Goal: Task Accomplishment & Management: Complete application form

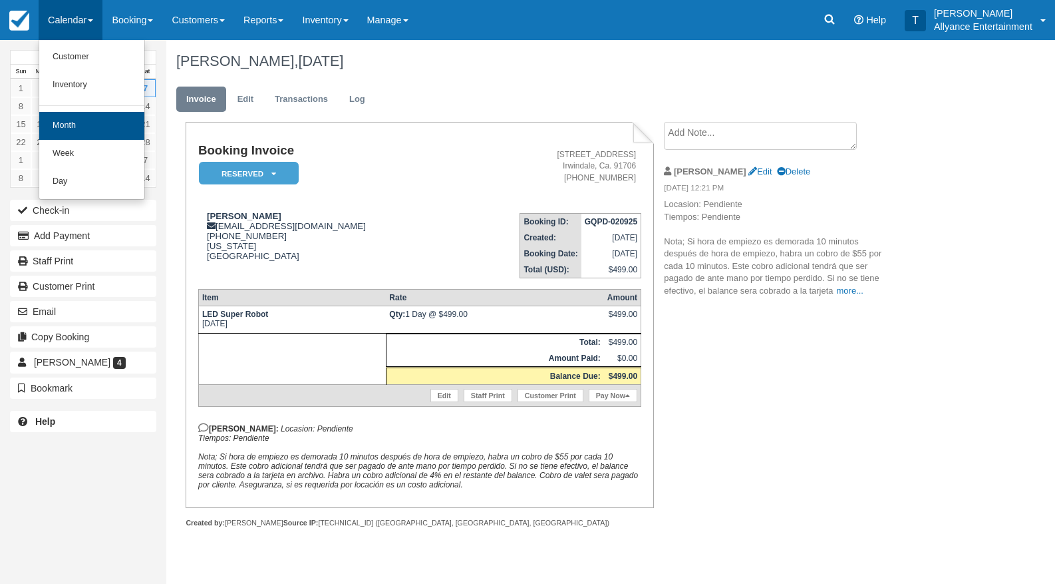
click at [75, 134] on link "Month" at bounding box center [91, 126] width 105 height 28
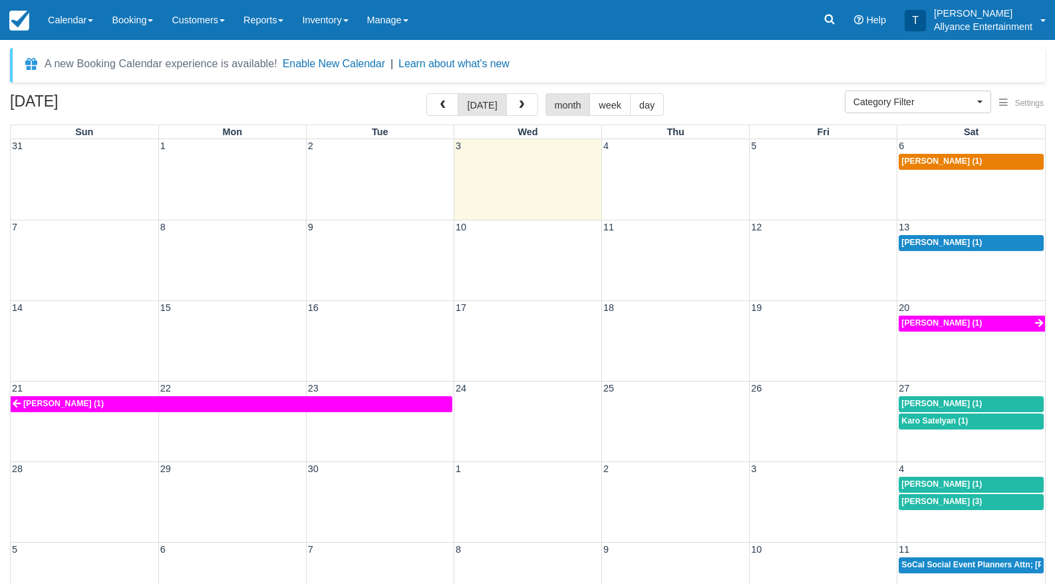
select select
click at [513, 106] on button "button" at bounding box center [522, 104] width 32 height 23
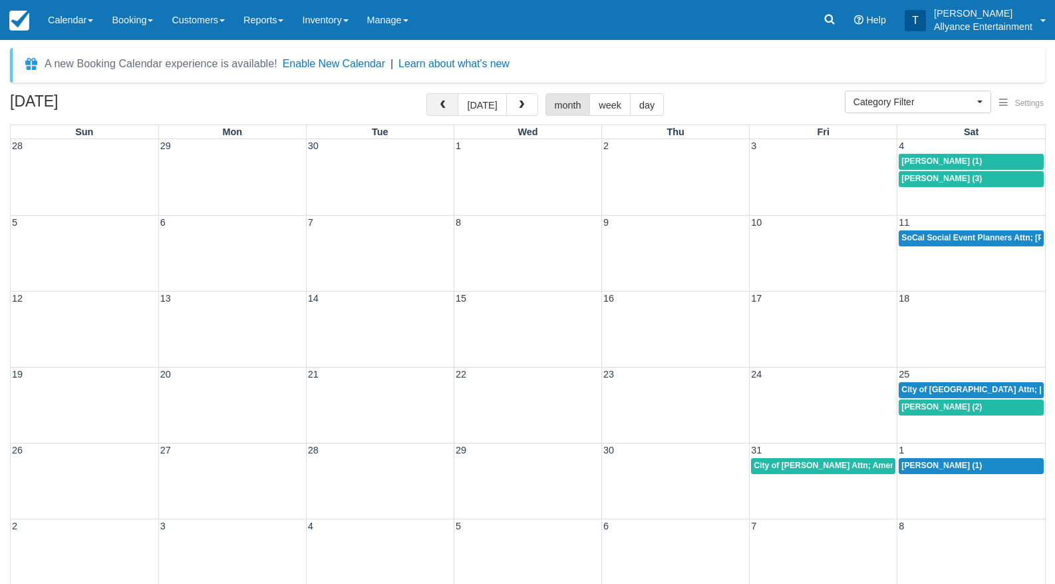
click at [437, 105] on button "button" at bounding box center [443, 104] width 32 height 23
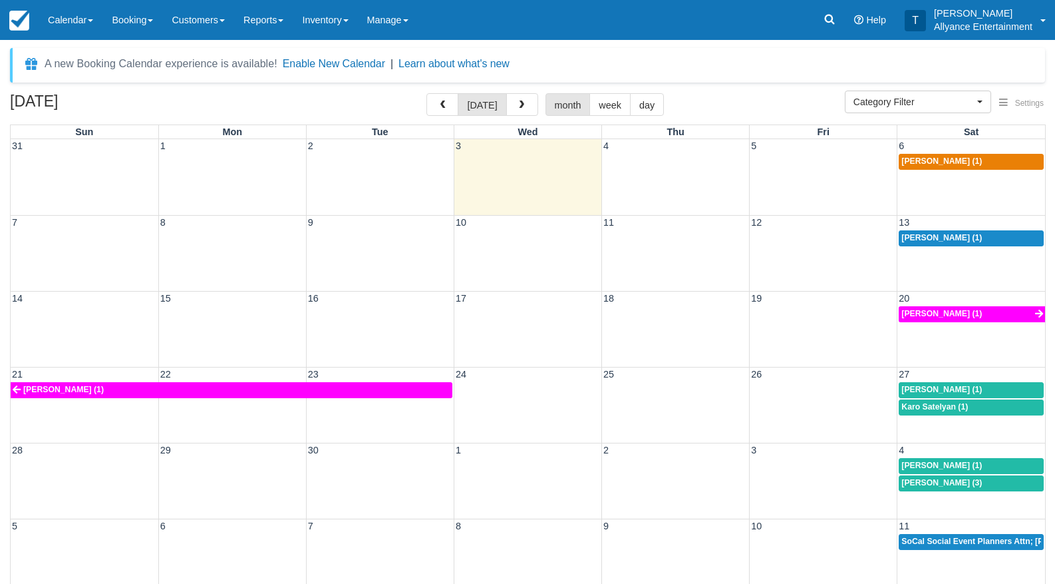
click at [775, 415] on div "21 22 23 24 25 26 27 Jose A Barros (1) Angela Arista (1) Karo Satelyan (1)" at bounding box center [528, 405] width 1035 height 76
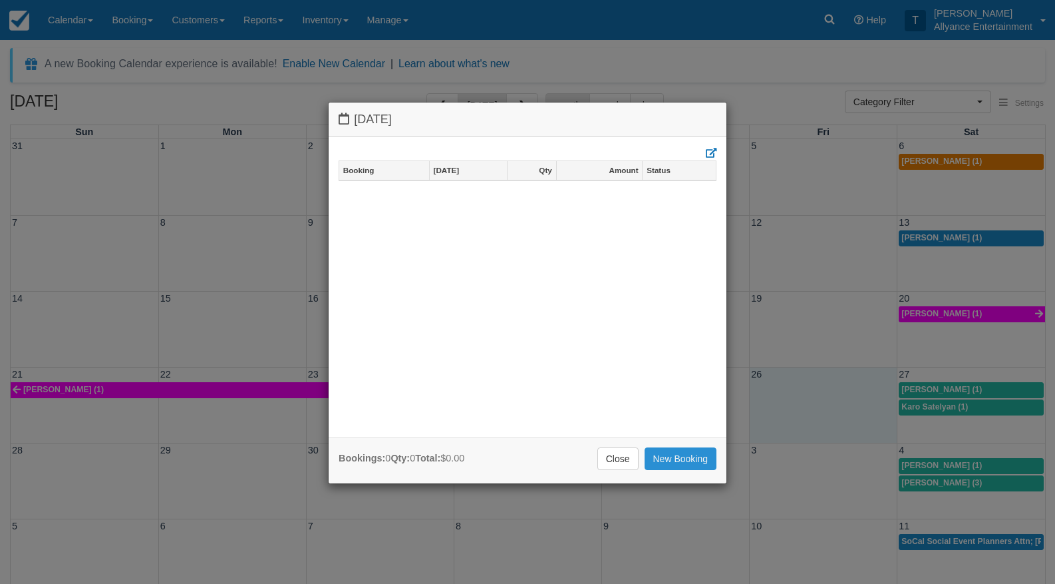
click at [692, 454] on link "New Booking" at bounding box center [681, 458] width 73 height 23
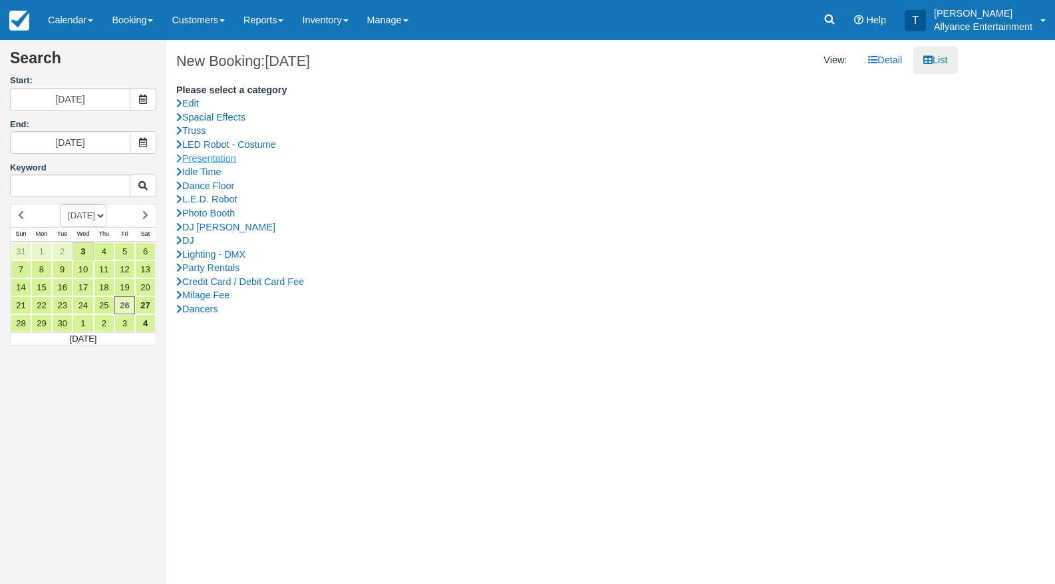
click at [222, 155] on link "Presentation" at bounding box center [562, 159] width 772 height 14
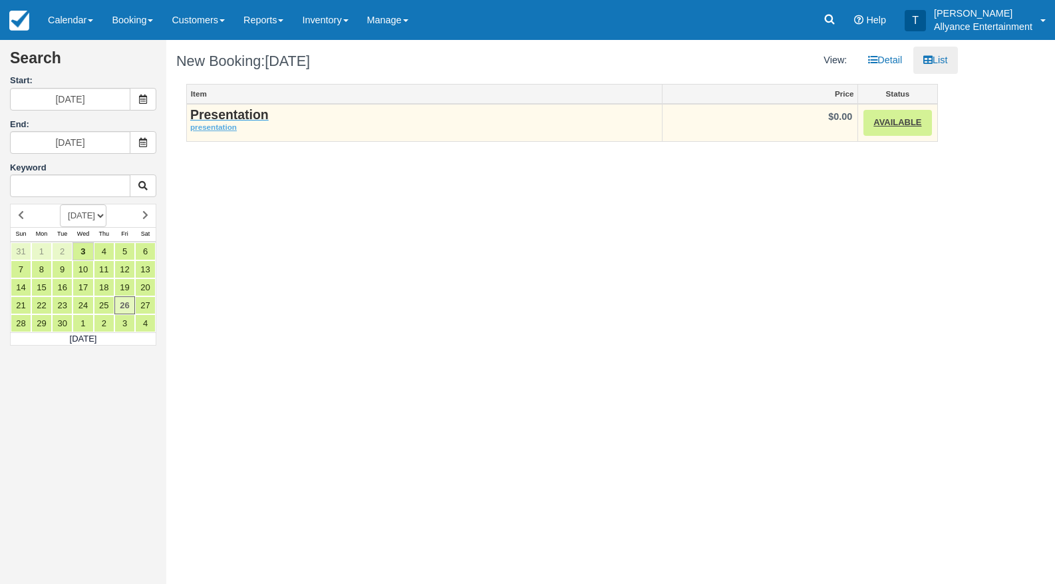
click at [223, 114] on strong "Presentation" at bounding box center [229, 114] width 79 height 15
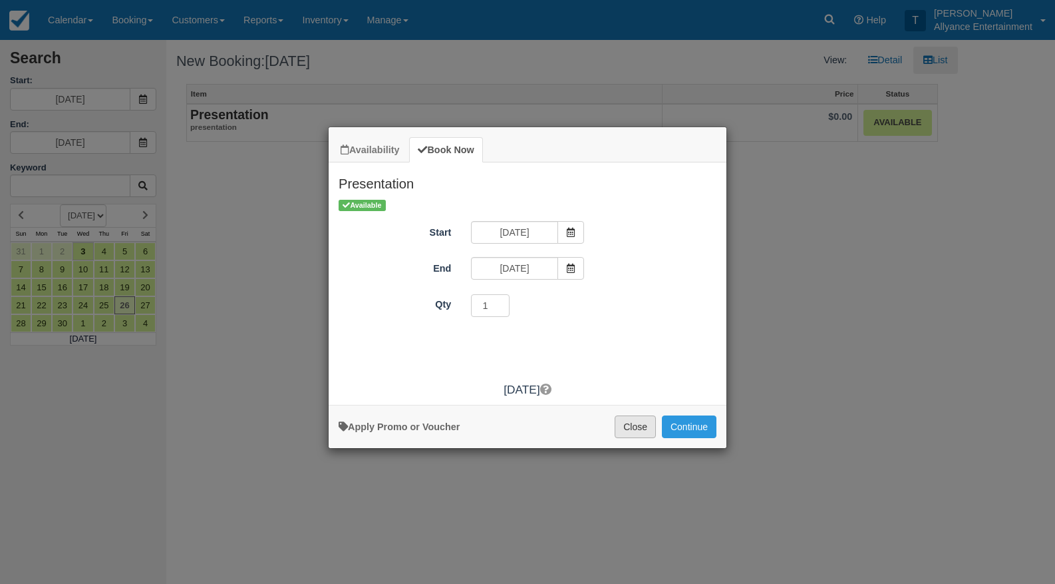
click at [630, 431] on button "Close" at bounding box center [635, 426] width 41 height 23
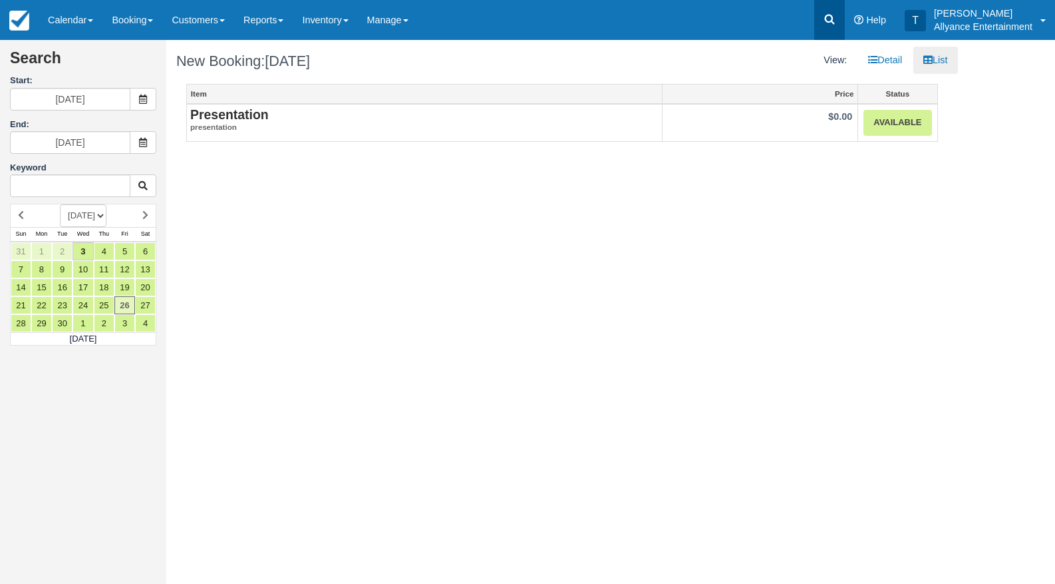
click at [827, 19] on icon at bounding box center [829, 19] width 13 height 13
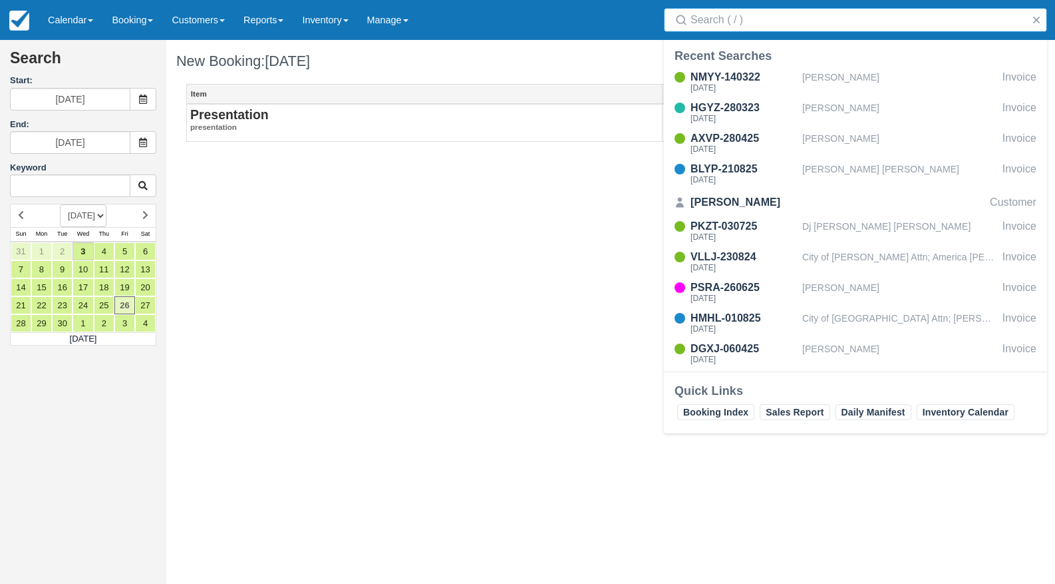
click at [755, 28] on input "Search" at bounding box center [858, 20] width 335 height 24
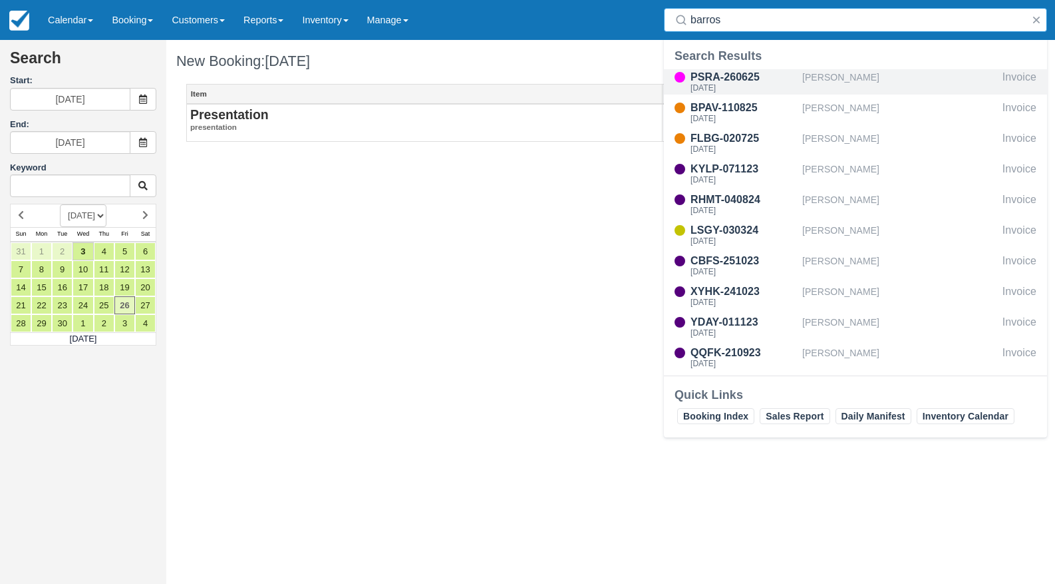
type input "barros"
click at [727, 75] on div "PSRA-260625" at bounding box center [744, 77] width 106 height 16
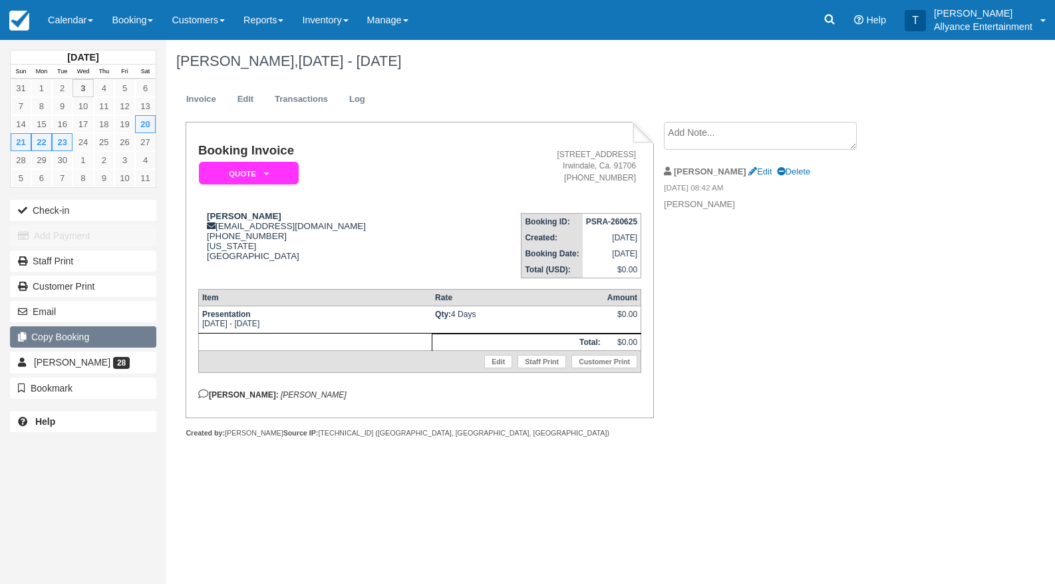
click at [124, 331] on button "Copy Booking" at bounding box center [83, 336] width 146 height 21
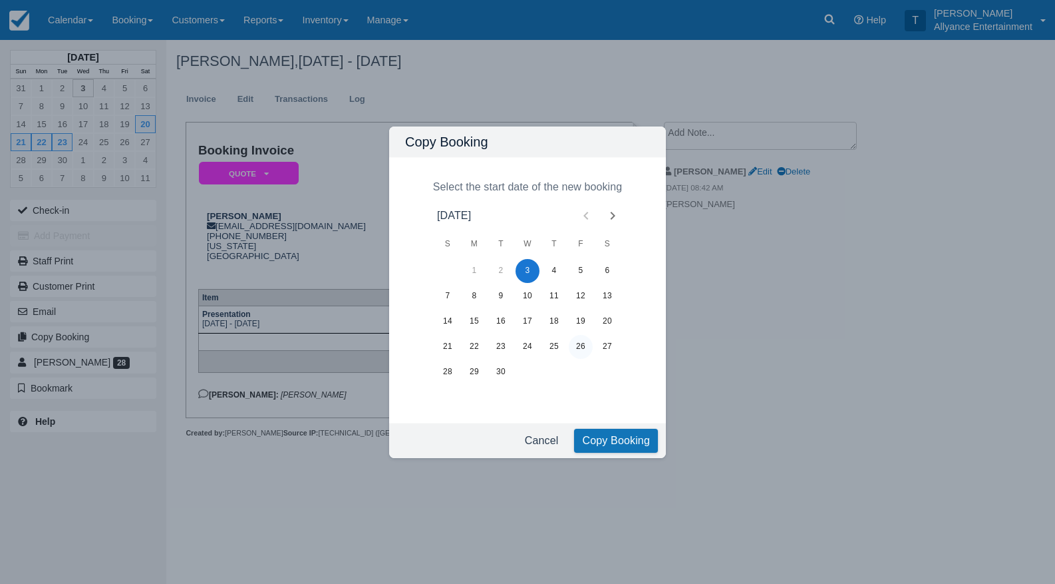
click at [582, 342] on button "26" at bounding box center [581, 347] width 24 height 24
click at [616, 445] on button "Copy Booking" at bounding box center [616, 441] width 84 height 24
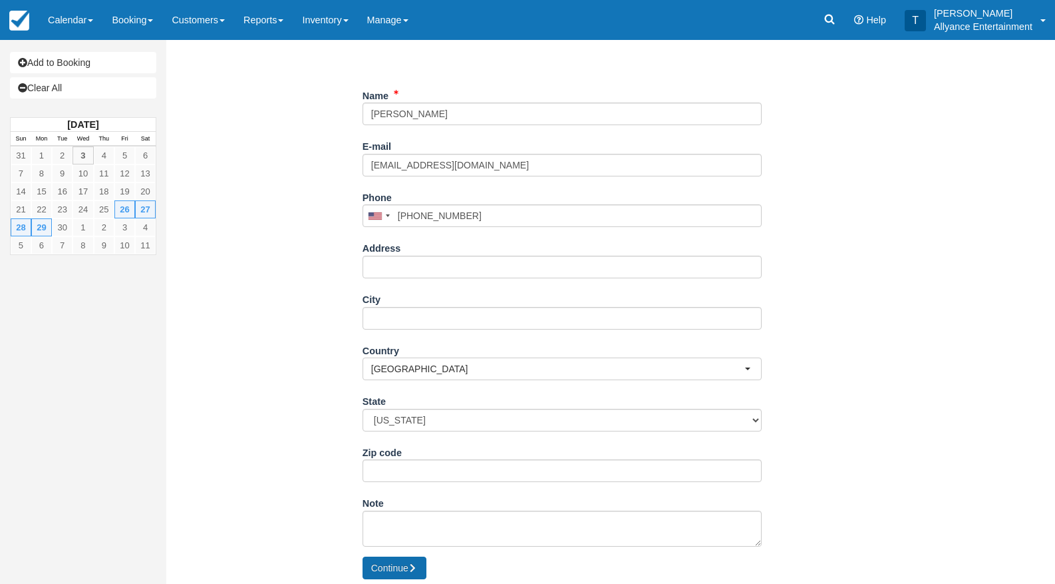
scroll to position [143, 0]
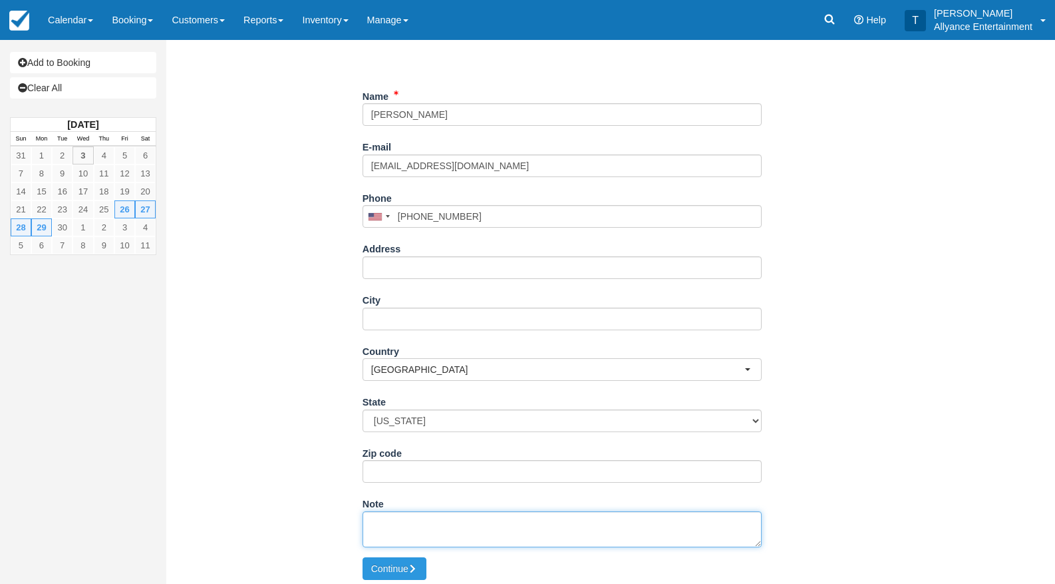
click at [417, 520] on textarea "Note" at bounding box center [562, 529] width 399 height 36
type textarea "Anniversary; 4 year"
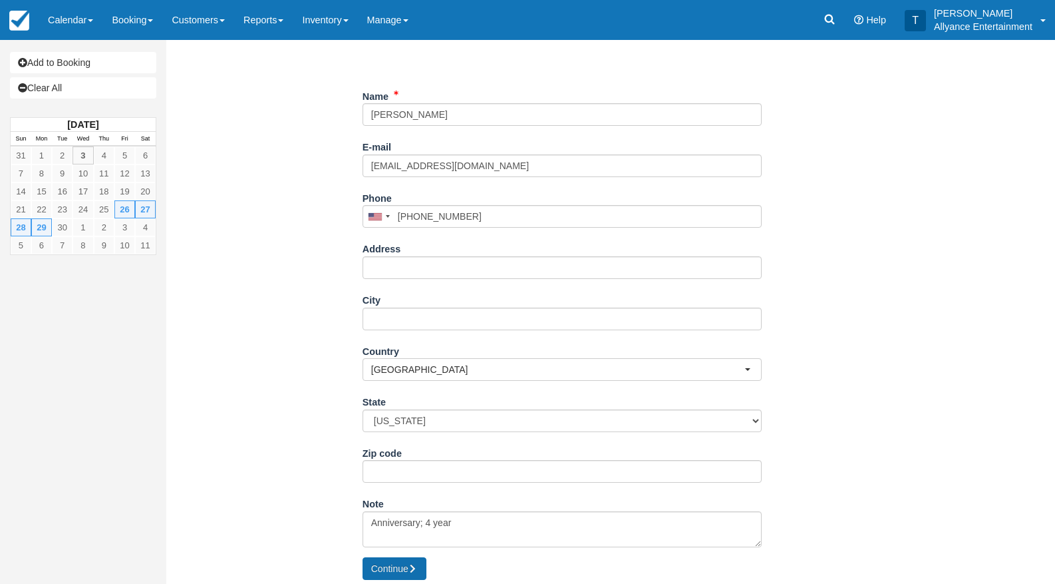
click at [399, 562] on button "Continue" at bounding box center [395, 568] width 64 height 23
type input "+13238417893"
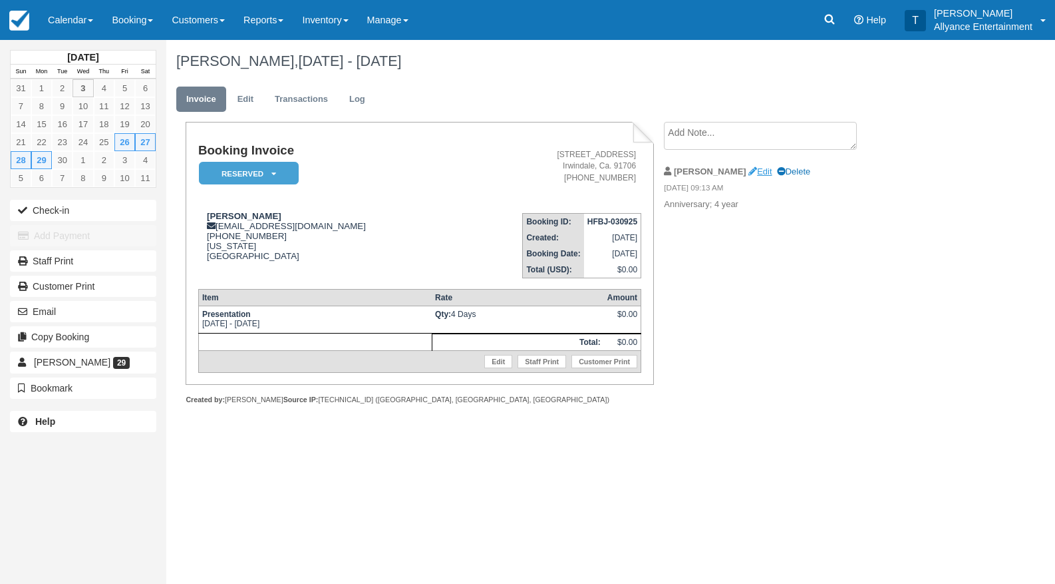
click at [749, 171] on link "Edit" at bounding box center [760, 171] width 23 height 10
type textarea "Anniversary; 4 year"
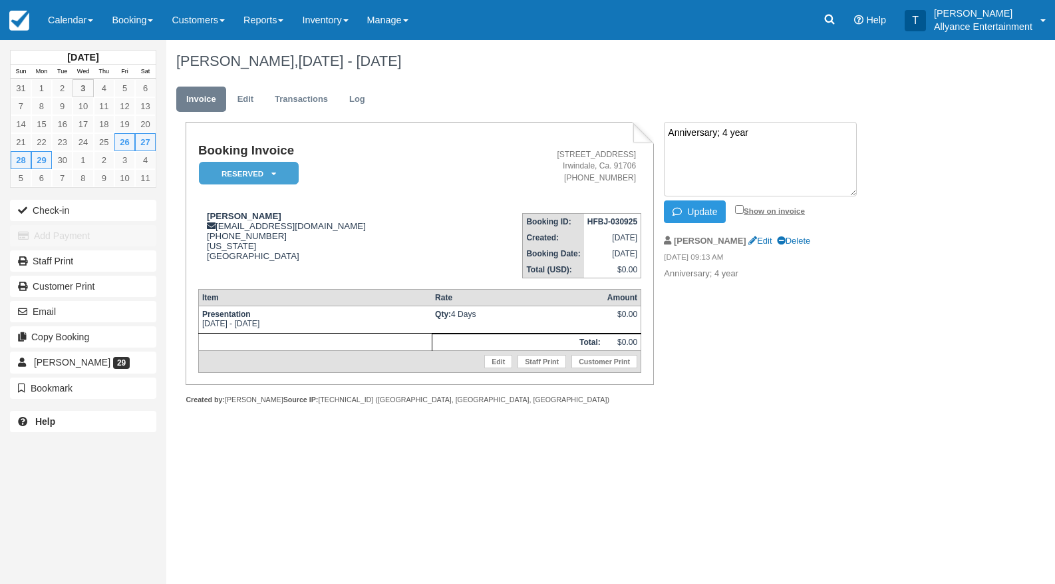
click at [736, 207] on input "Show on invoice" at bounding box center [739, 209] width 9 height 9
checkbox input "true"
click at [701, 209] on button "Update" at bounding box center [695, 211] width 62 height 23
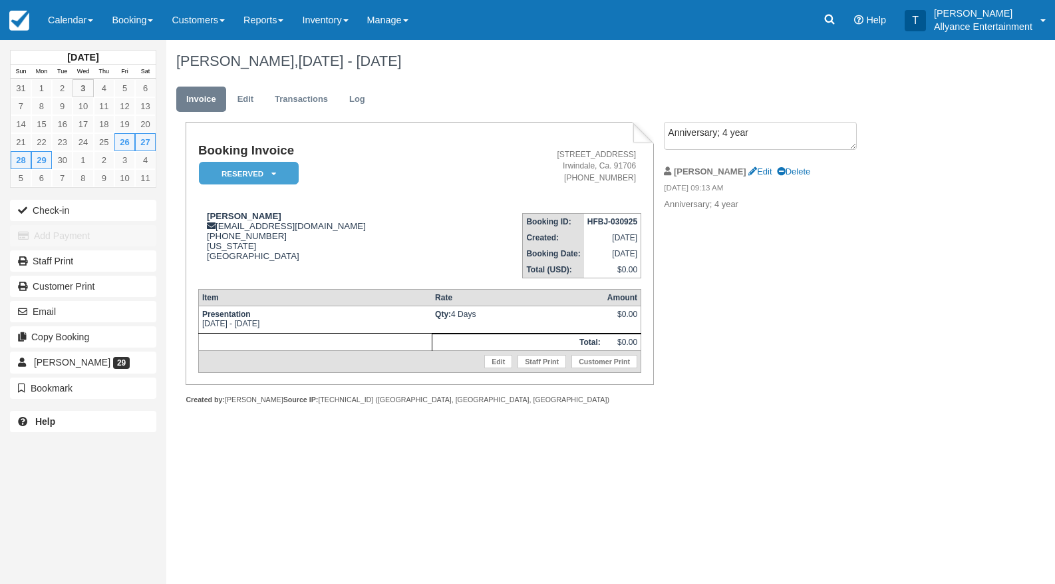
click at [279, 170] on em "Reserved" at bounding box center [249, 173] width 100 height 23
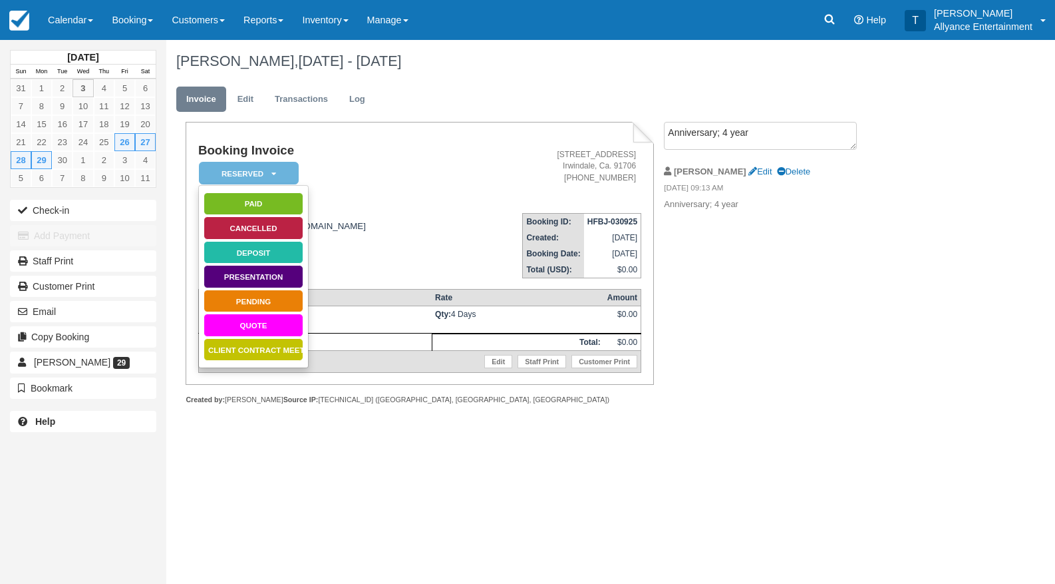
click at [251, 318] on link "Quote" at bounding box center [254, 324] width 100 height 23
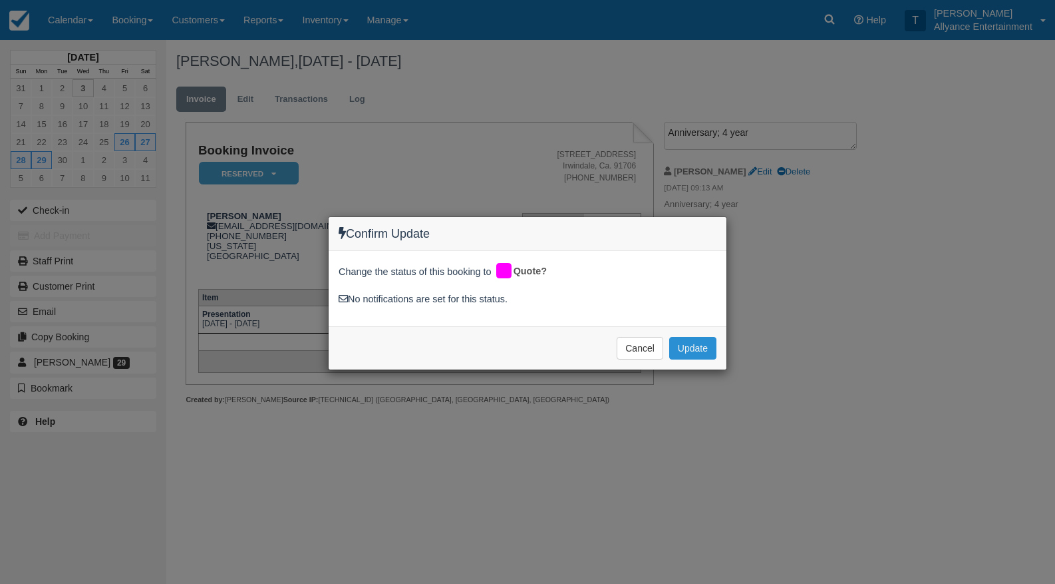
click at [695, 341] on button "Update" at bounding box center [692, 348] width 47 height 23
